Goal: Information Seeking & Learning: Find specific fact

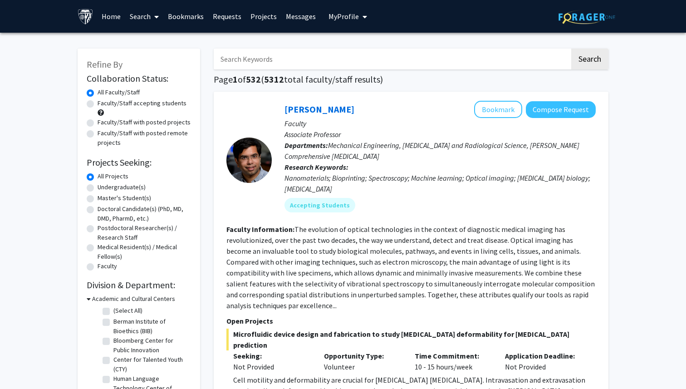
click at [271, 55] on input "Search Keywords" at bounding box center [392, 59] width 356 height 21
click at [571, 49] on button "Search" at bounding box center [589, 59] width 37 height 21
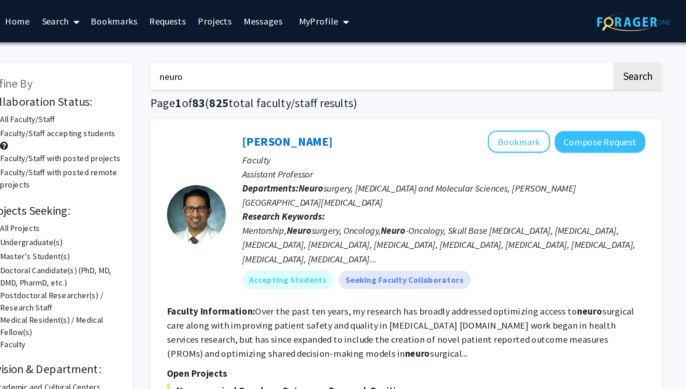
click at [440, 63] on input "neuro" at bounding box center [392, 59] width 356 height 21
type input "neuro"
type input "BCI"
click at [571, 49] on button "Search" at bounding box center [589, 59] width 37 height 21
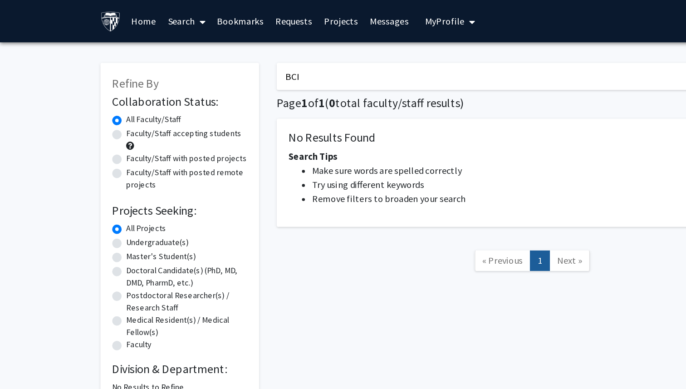
click at [253, 58] on input "BCI" at bounding box center [392, 59] width 356 height 21
type input "B"
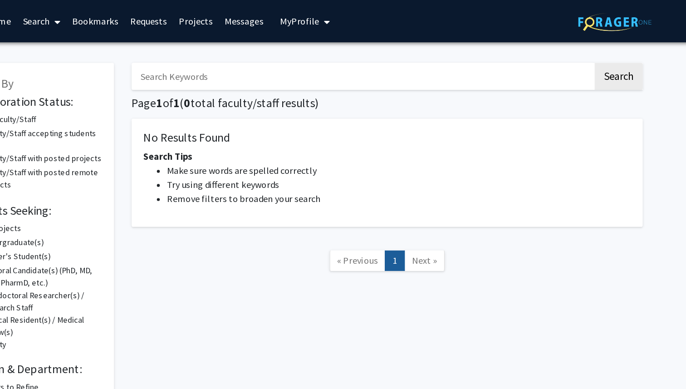
click at [481, 119] on div "No Results Found Search Tips Make sure words are spelled correctly Try using di…" at bounding box center [411, 133] width 395 height 83
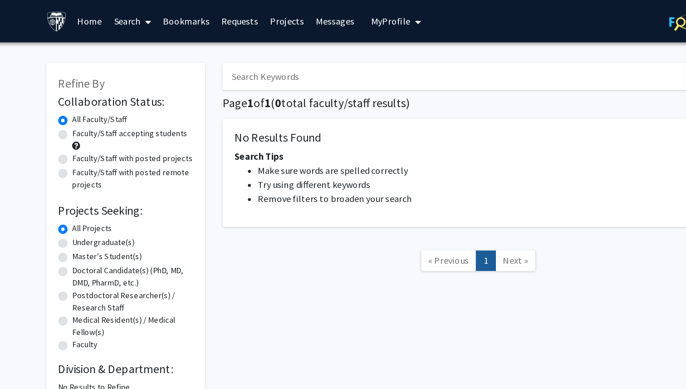
click at [228, 68] on input "Search Keywords" at bounding box center [392, 59] width 356 height 21
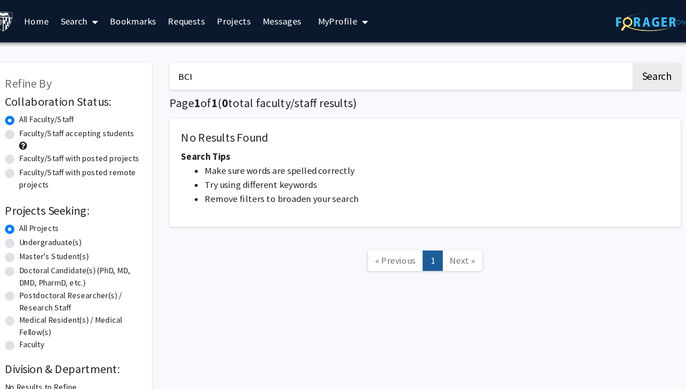
drag, startPoint x: 279, startPoint y: 61, endPoint x: 184, endPoint y: 49, distance: 95.9
click at [184, 49] on div "Refine By Collaboration Status: Collaboration Status All Faculty/Staff Collabor…" at bounding box center [343, 175] width 544 height 273
click at [571, 49] on button "Search" at bounding box center [589, 59] width 37 height 21
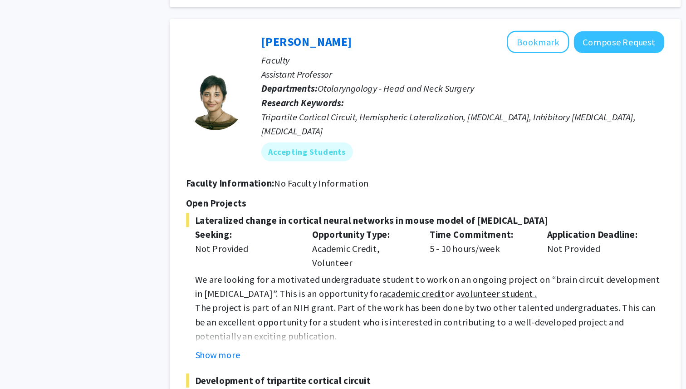
scroll to position [1167, 0]
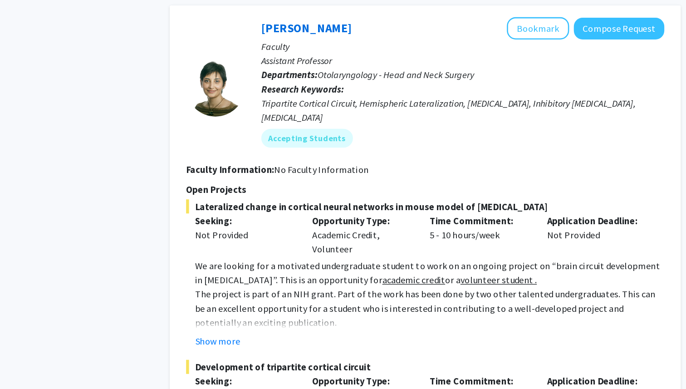
click at [314, 104] on link "[PERSON_NAME]" at bounding box center [319, 109] width 70 height 11
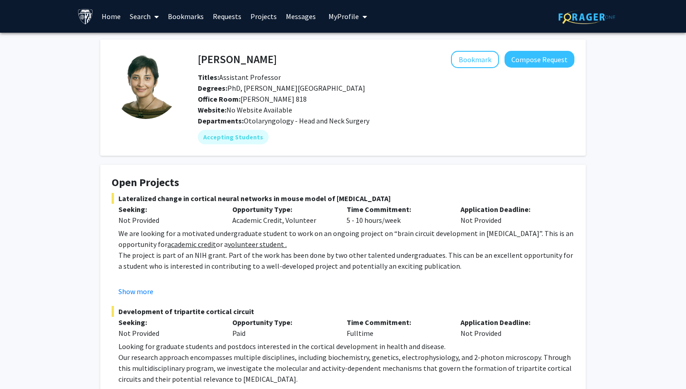
scroll to position [225, 0]
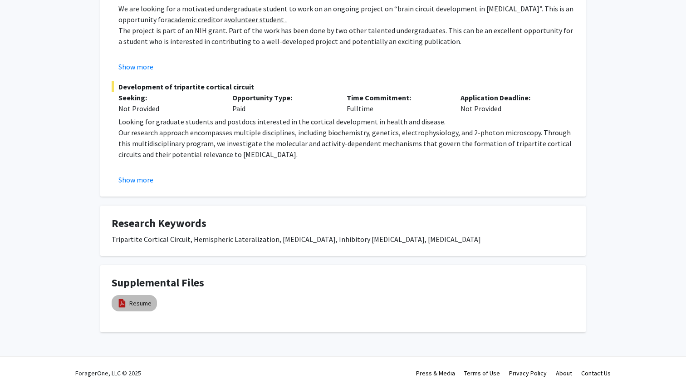
click at [125, 307] on img at bounding box center [122, 303] width 10 height 10
click at [150, 301] on link "Resume" at bounding box center [140, 303] width 22 height 10
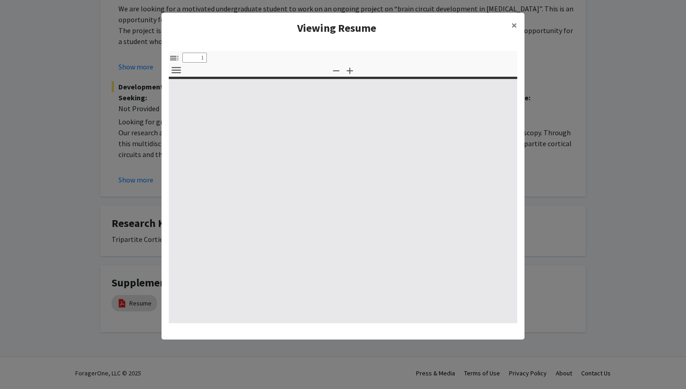
select select "custom"
type input "0"
select select "custom"
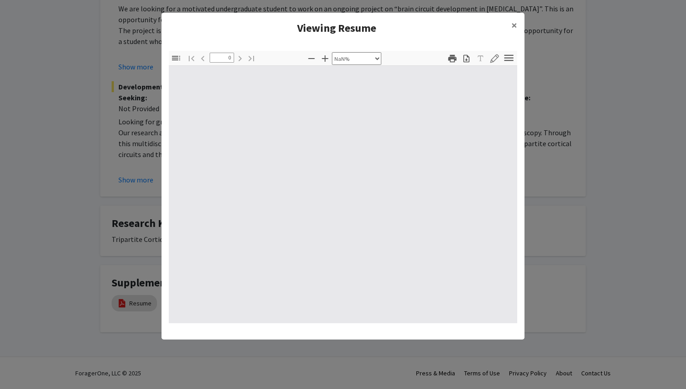
type input "1"
select select "auto"
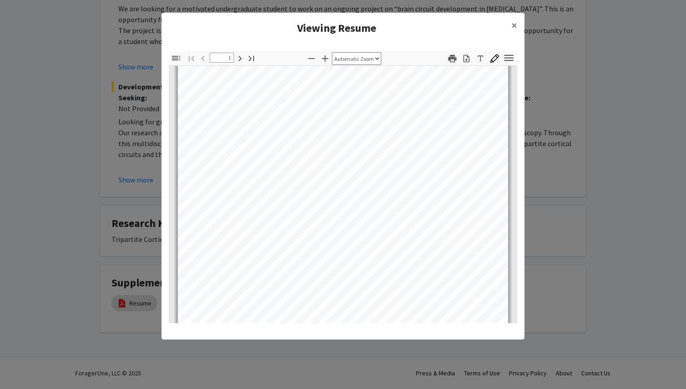
scroll to position [2, 0]
click at [513, 25] on span "×" at bounding box center [514, 25] width 6 height 14
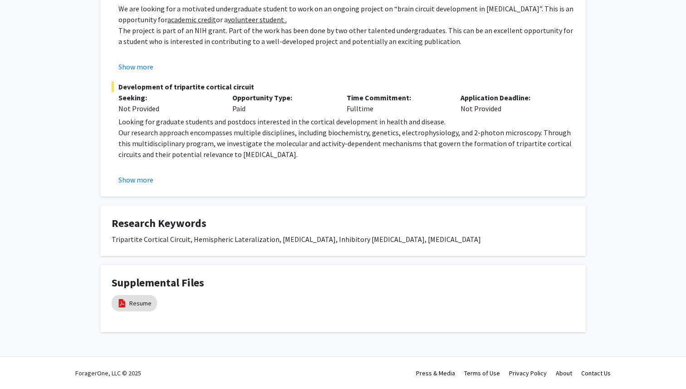
scroll to position [212, 0]
